Goal: Task Accomplishment & Management: Use online tool/utility

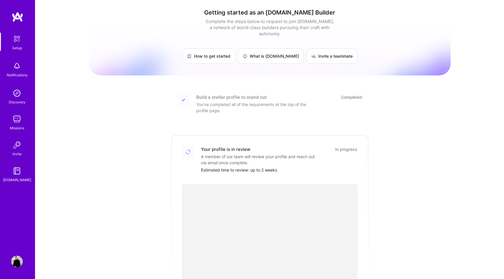
scroll to position [145, 0]
click at [15, 117] on img at bounding box center [17, 119] width 12 height 12
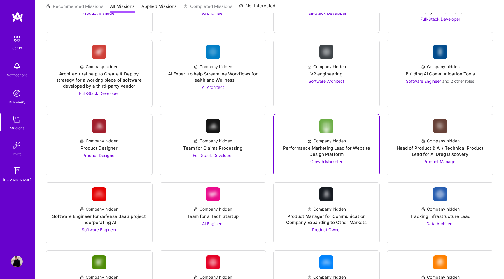
scroll to position [382, 0]
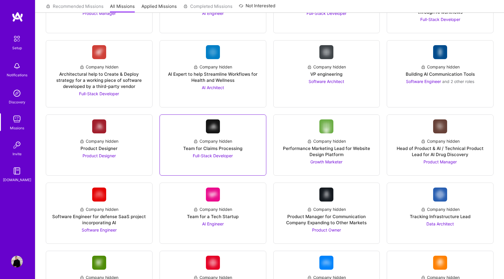
click at [219, 146] on div "Team for Claims Processing" at bounding box center [212, 149] width 59 height 6
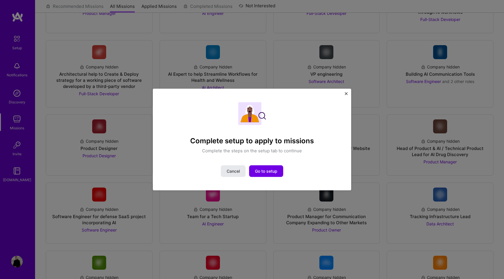
click at [233, 173] on span "Cancel" at bounding box center [233, 171] width 13 height 6
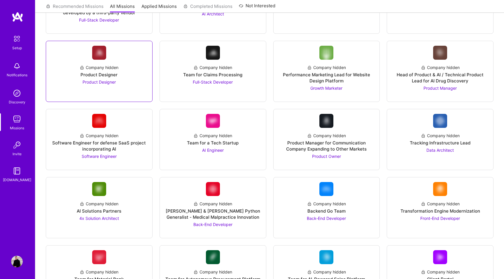
scroll to position [458, 0]
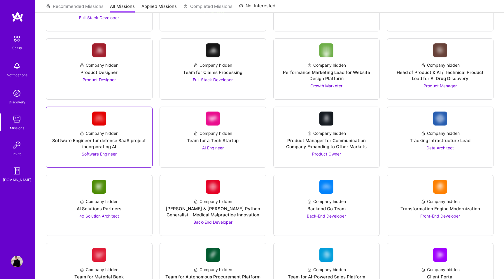
click at [121, 147] on div "Software Engineer for defense SaaS project incorporating AI" at bounding box center [99, 144] width 97 height 12
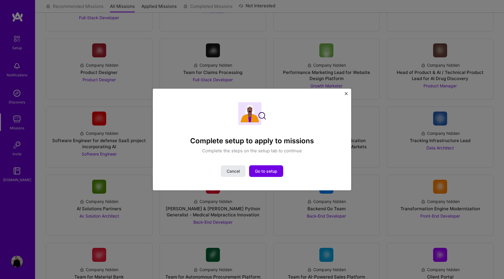
click at [233, 174] on span "Cancel" at bounding box center [233, 171] width 13 height 6
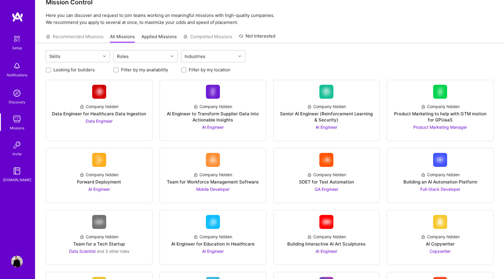
scroll to position [0, 0]
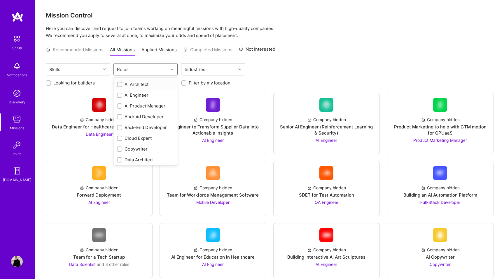
click at [143, 66] on div "Roles" at bounding box center [141, 70] width 55 height 12
click at [150, 125] on div "Back-End Developer" at bounding box center [145, 128] width 57 height 6
checkbox input "true"
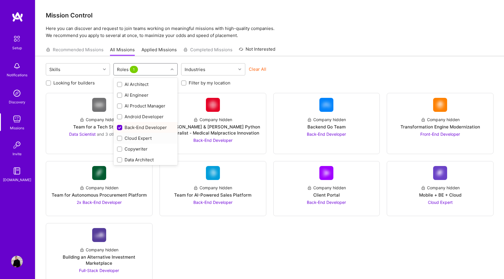
click at [139, 135] on div "Cloud Expert" at bounding box center [145, 138] width 57 height 6
checkbox input "true"
click at [228, 70] on div "Industries" at bounding box center [208, 70] width 55 height 12
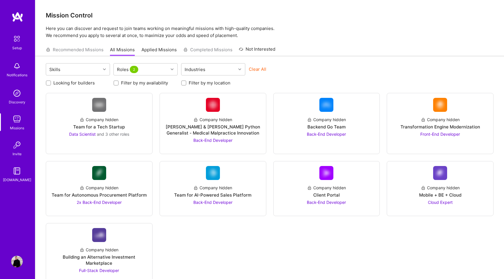
click at [169, 48] on link "Applied Missions" at bounding box center [158, 52] width 35 height 10
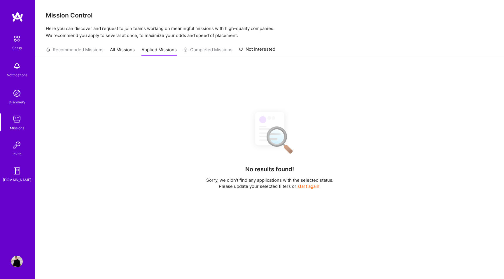
click at [129, 47] on link "All Missions" at bounding box center [122, 52] width 25 height 10
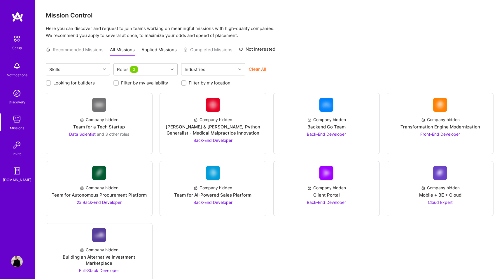
click at [85, 51] on div "Recommended Missions All Missions Applied Missions Completed Missions Not Inter…" at bounding box center [161, 49] width 230 height 13
